Goal: Task Accomplishment & Management: Manage account settings

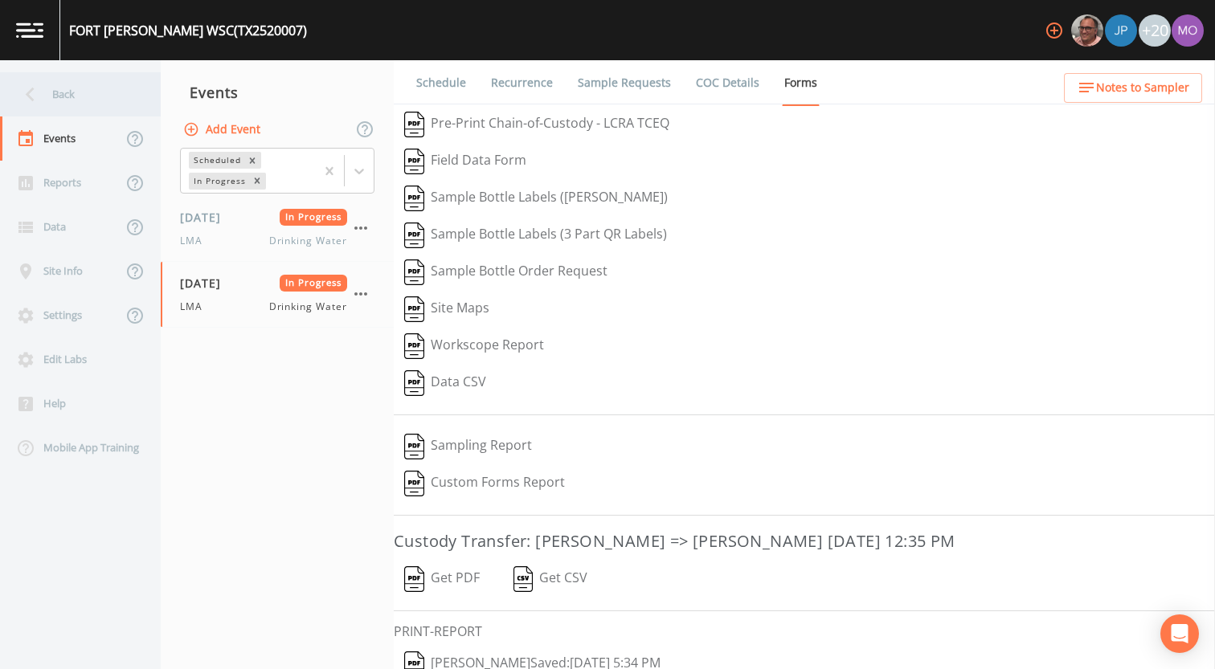
scroll to position [68, 0]
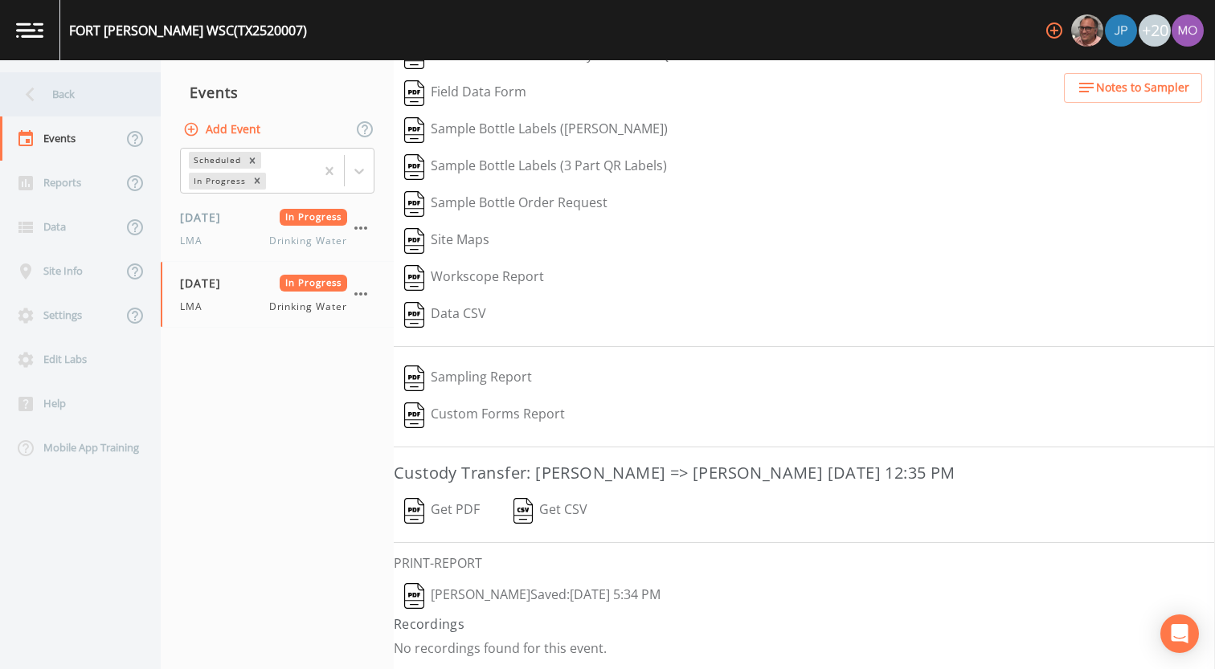
click at [115, 105] on div "Back" at bounding box center [72, 94] width 145 height 44
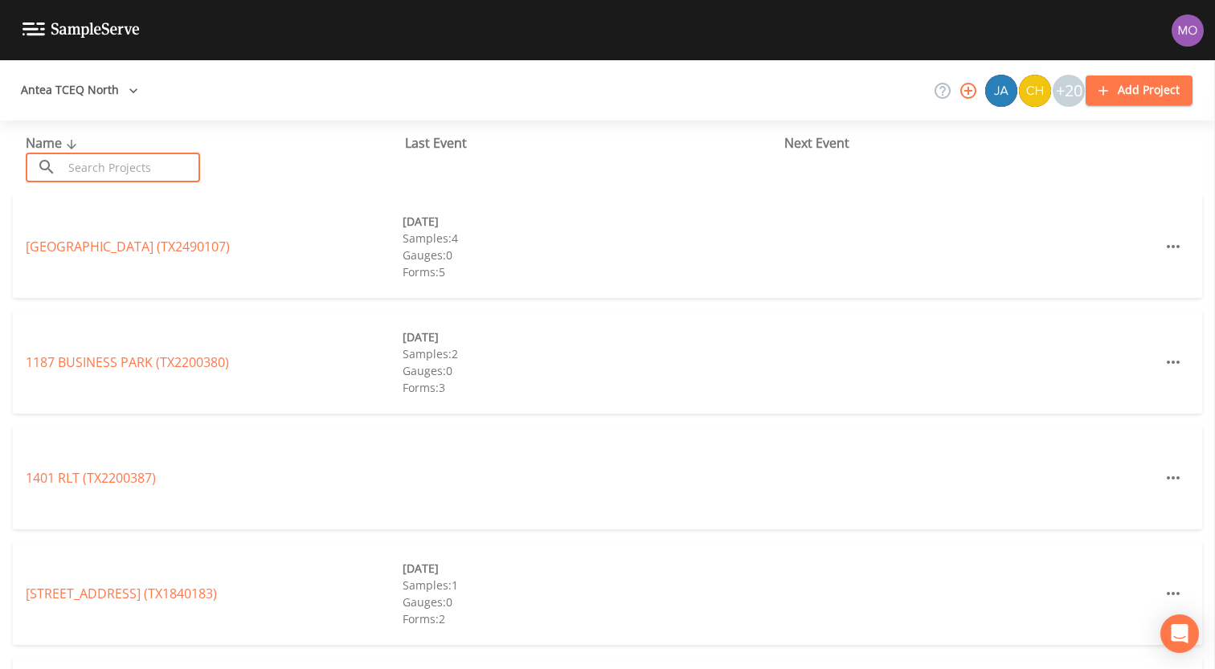
click at [140, 161] on input "text" at bounding box center [131, 168] width 137 height 30
paste input "TX1820061"
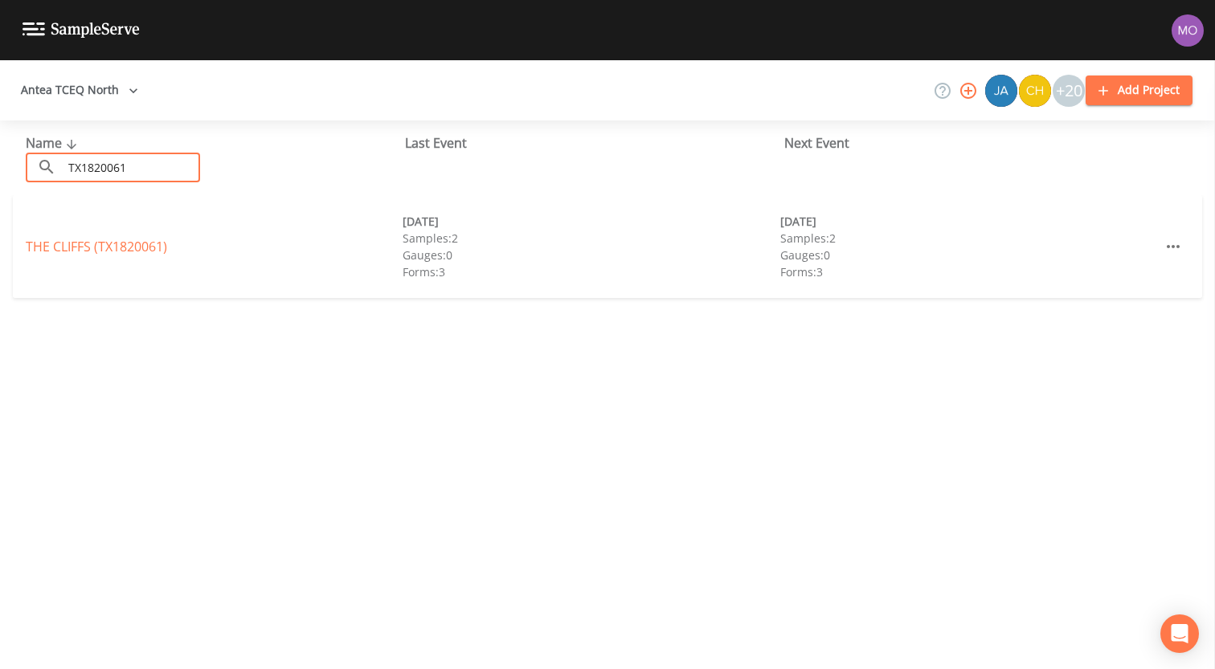
type input "TX1820061"
click at [112, 242] on link "THE CLIFFS (TX1820061)" at bounding box center [96, 247] width 141 height 18
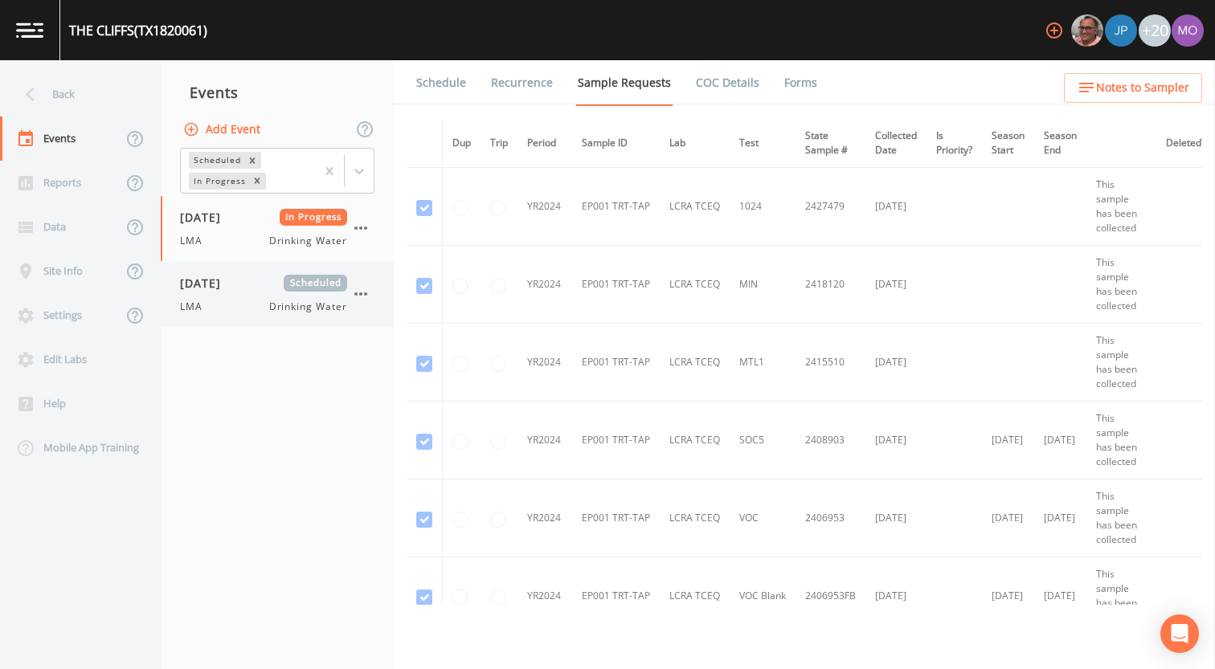
click at [202, 279] on span "[DATE]" at bounding box center [206, 283] width 52 height 17
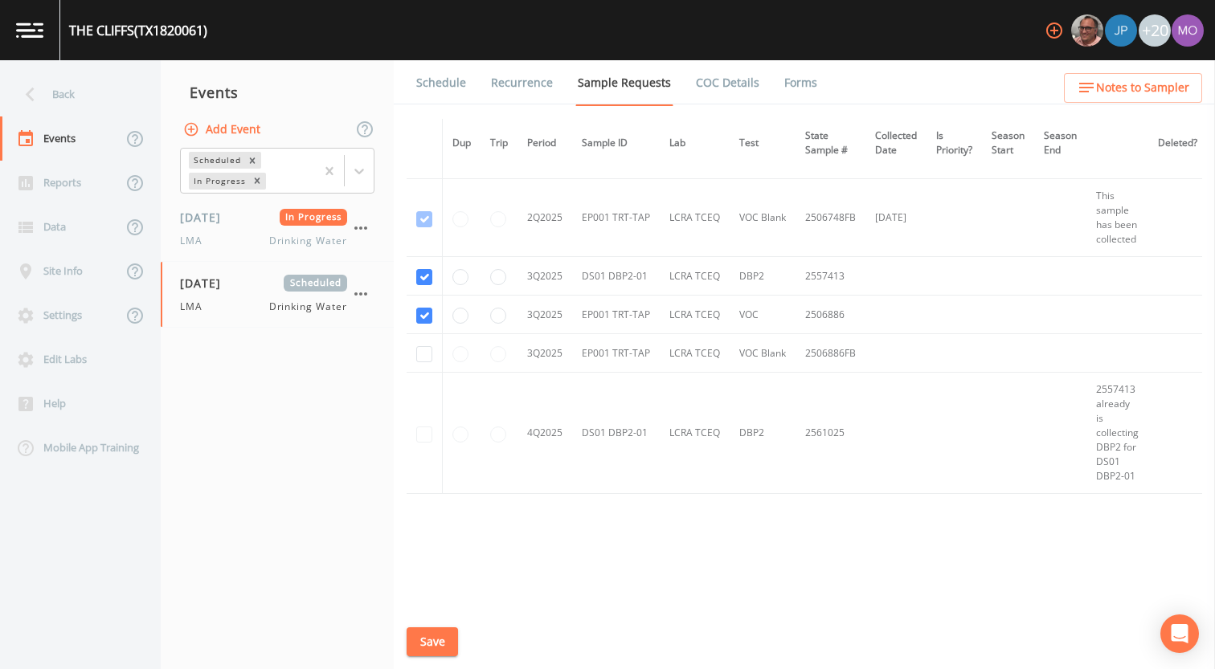
scroll to position [2036, 0]
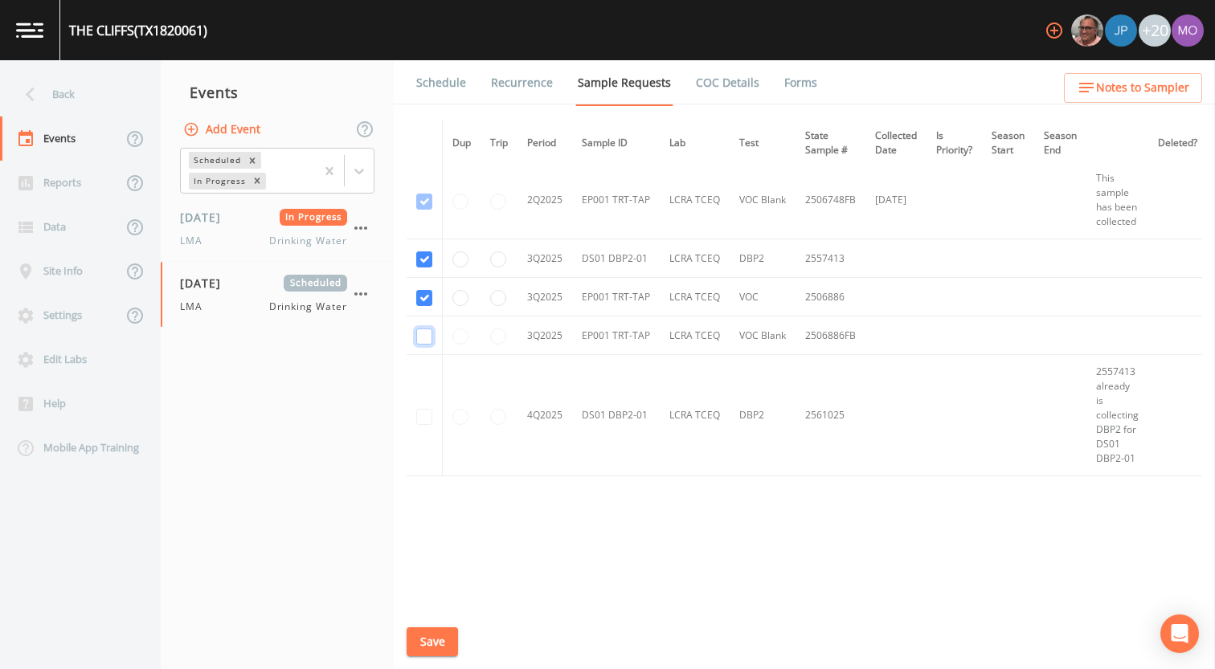
click at [423, 337] on input "checkbox" at bounding box center [424, 337] width 16 height 16
checkbox input "true"
click at [425, 635] on button "Save" at bounding box center [431, 642] width 51 height 30
